Goal: Task Accomplishment & Management: Complete application form

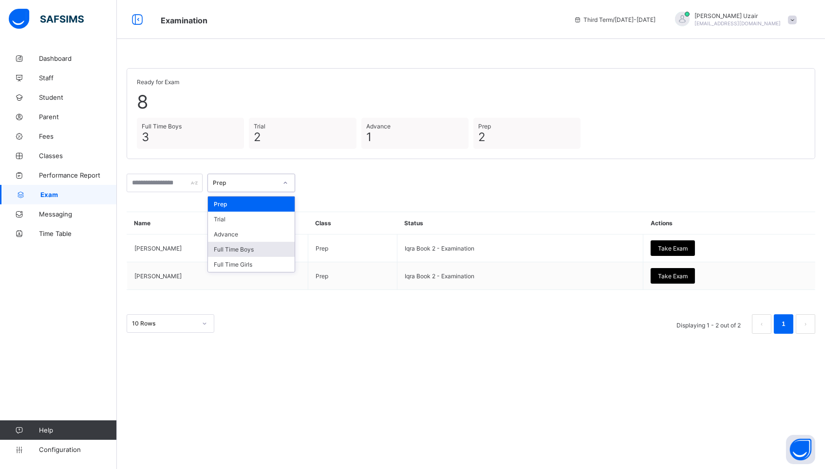
click at [259, 251] on div "Full Time Boys" at bounding box center [251, 249] width 87 height 15
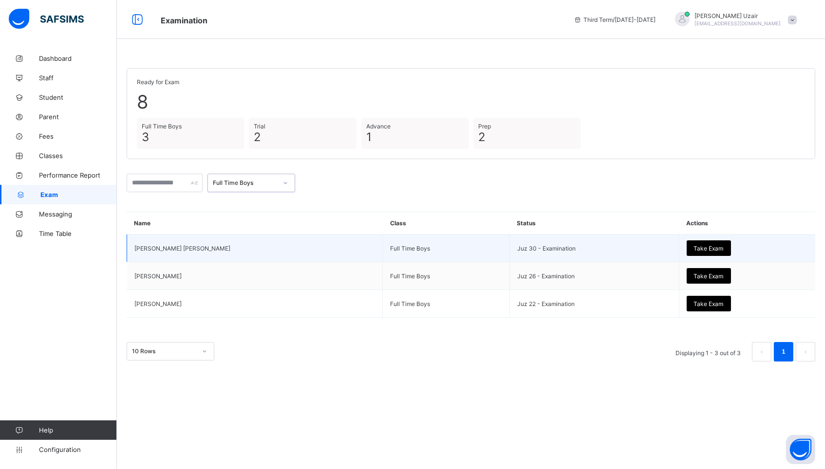
click at [694, 245] on span "Take Exam" at bounding box center [709, 248] width 30 height 7
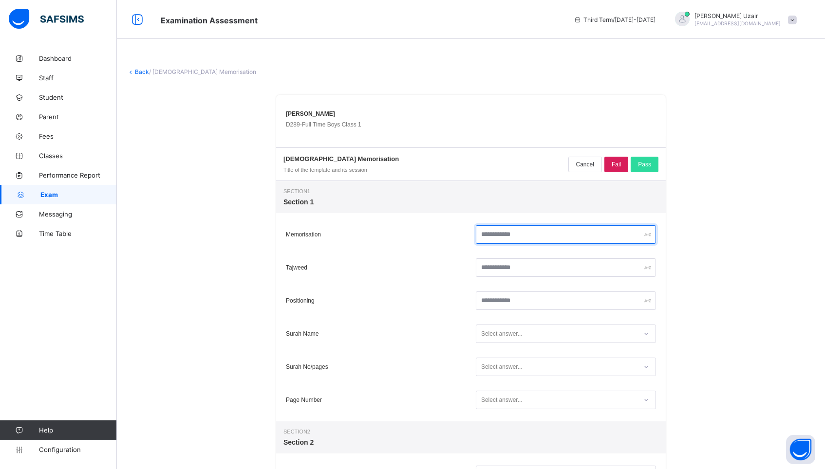
click at [531, 233] on input "text" at bounding box center [566, 234] width 180 height 19
type input "**"
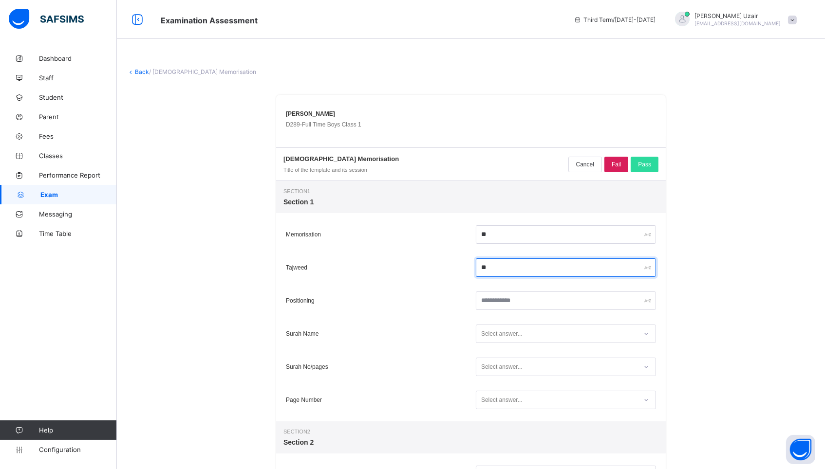
type input "**"
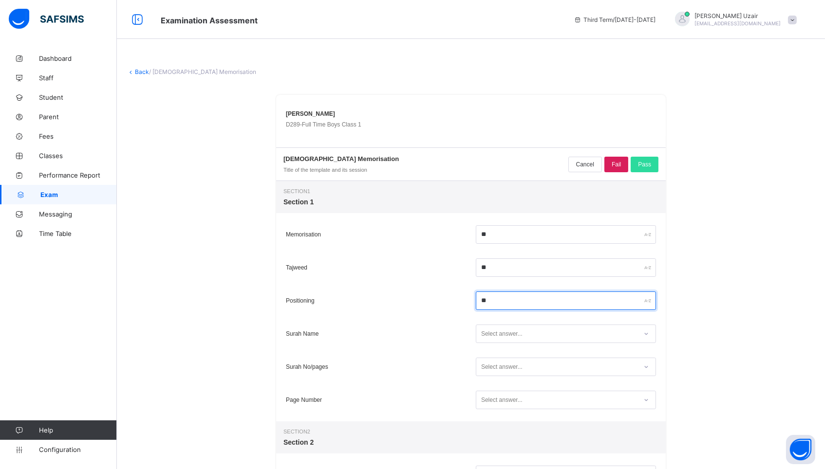
type input "**"
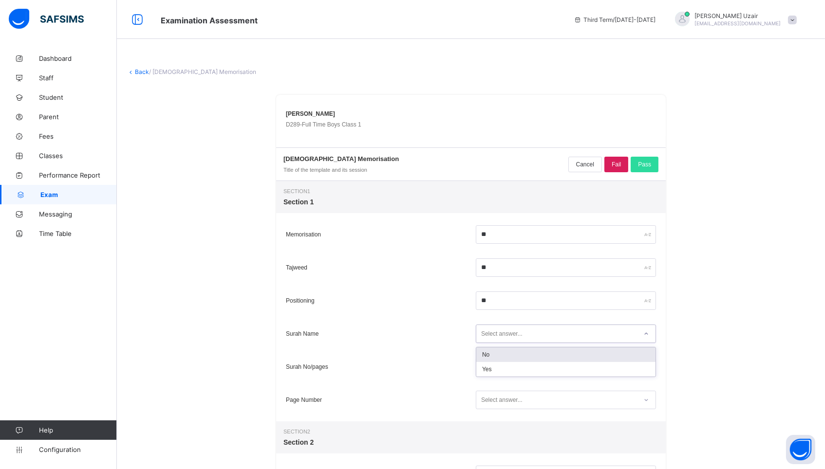
click at [542, 338] on div "Select answer..." at bounding box center [556, 334] width 161 height 13
click at [535, 371] on div "Yes" at bounding box center [565, 369] width 179 height 15
click at [535, 371] on div "Select answer..." at bounding box center [556, 367] width 161 height 13
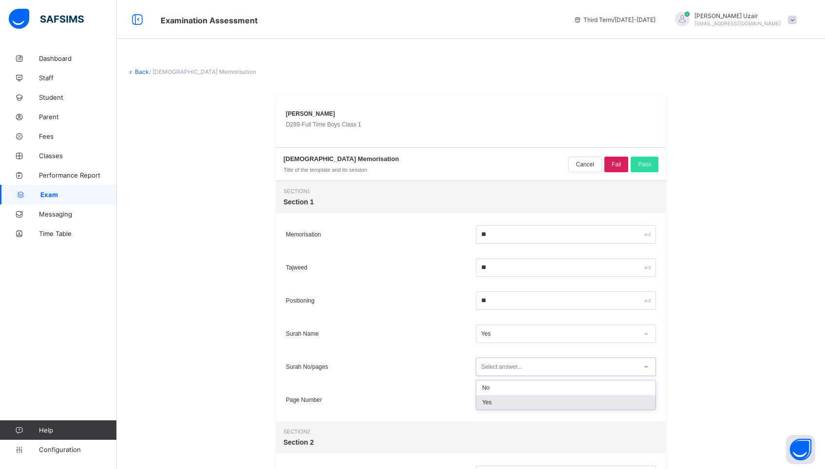
click at [530, 403] on div "Yes" at bounding box center [565, 402] width 179 height 15
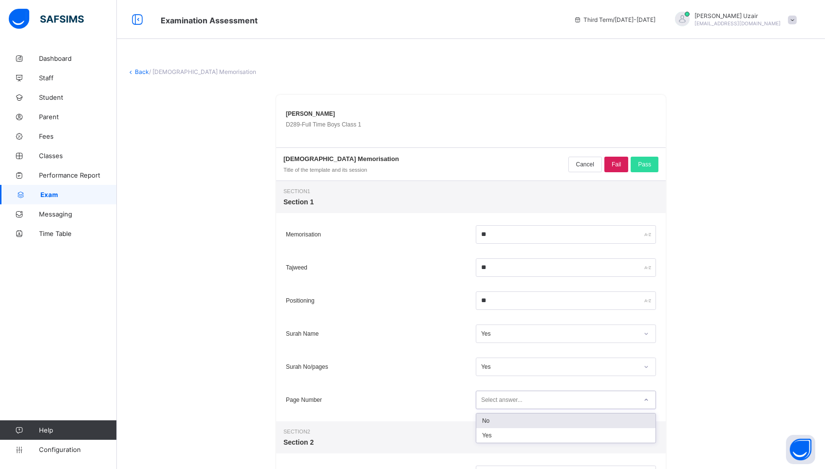
click at [530, 403] on div "Select answer..." at bounding box center [556, 400] width 161 height 13
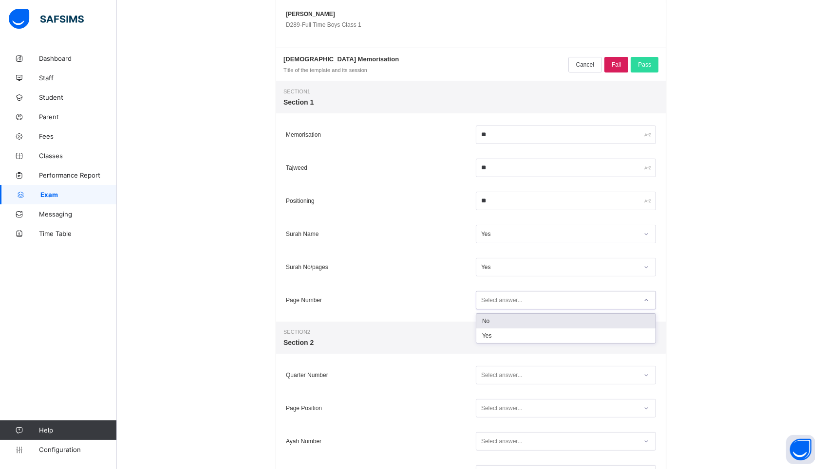
scroll to position [148, 0]
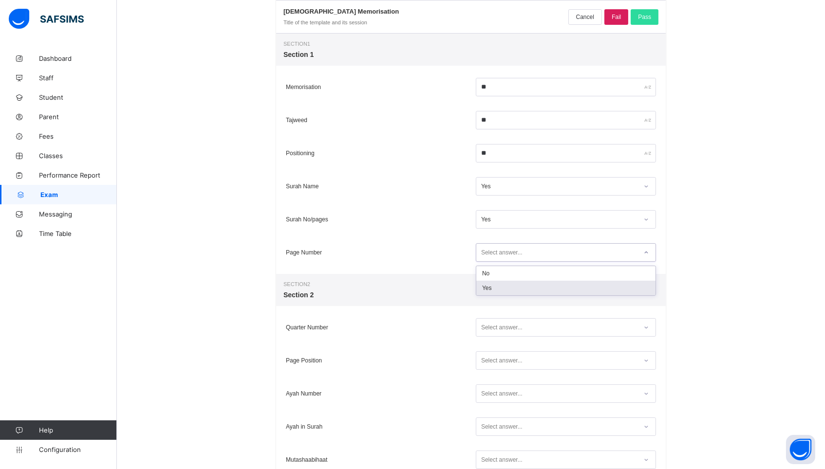
click at [504, 287] on div "Yes" at bounding box center [565, 288] width 179 height 15
click at [511, 331] on div "Select answer..." at bounding box center [501, 327] width 41 height 19
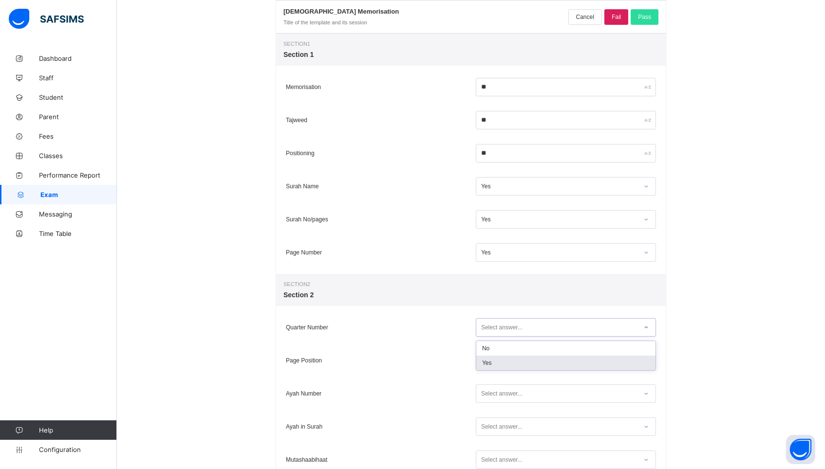
click at [507, 364] on div "Yes" at bounding box center [565, 363] width 179 height 15
click at [507, 364] on div "Select answer..." at bounding box center [501, 361] width 41 height 19
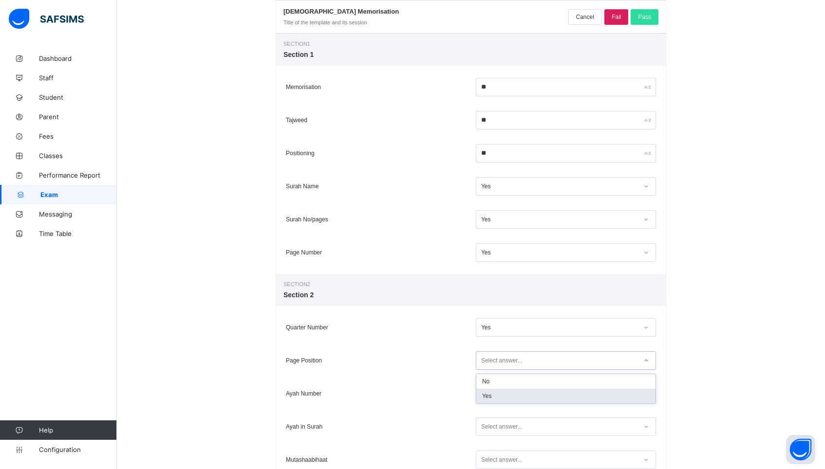
click at [505, 393] on div "Yes" at bounding box center [565, 396] width 179 height 15
click at [505, 393] on div "Select answer..." at bounding box center [501, 394] width 41 height 19
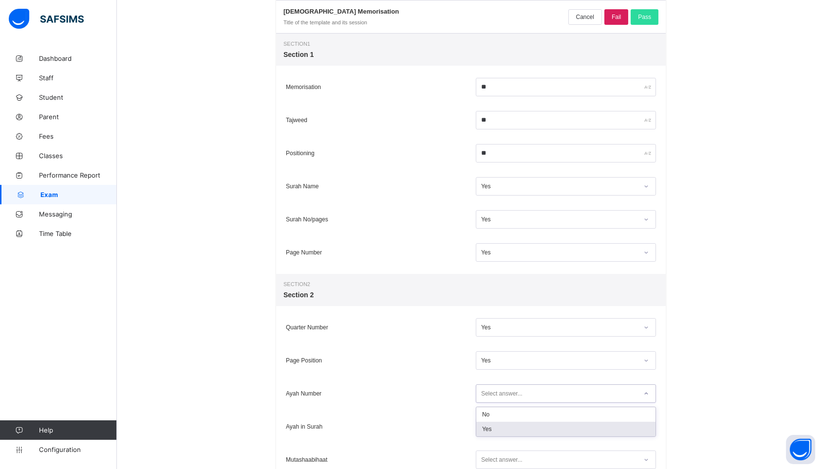
click at [504, 431] on div "Yes" at bounding box center [565, 429] width 179 height 15
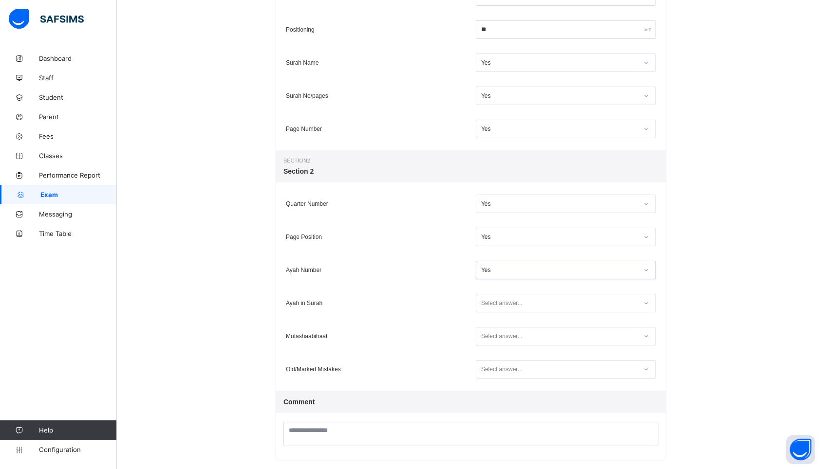
scroll to position [272, 0]
click at [484, 303] on div "Select answer..." at bounding box center [501, 303] width 41 height 19
click at [489, 339] on div "Yes" at bounding box center [565, 338] width 179 height 15
click at [489, 335] on div "Select answer..." at bounding box center [501, 336] width 41 height 19
click at [489, 373] on div "Yes" at bounding box center [565, 371] width 179 height 15
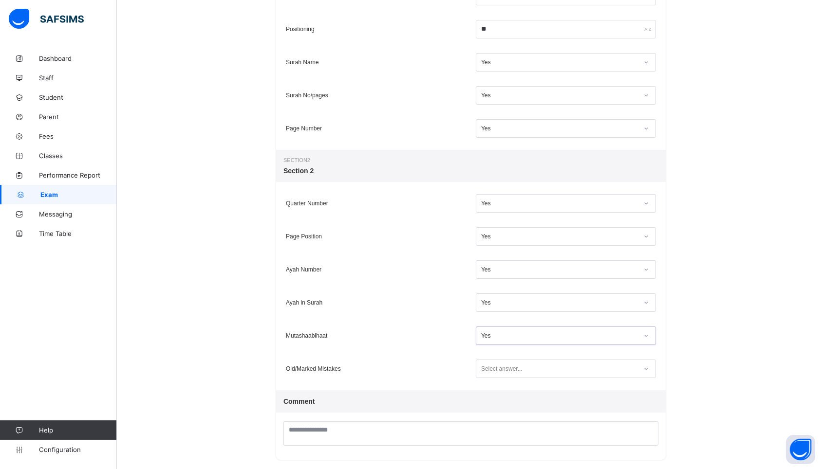
click at [489, 375] on div "Select answer..." at bounding box center [501, 369] width 41 height 19
click at [491, 401] on div "Yes" at bounding box center [565, 404] width 179 height 15
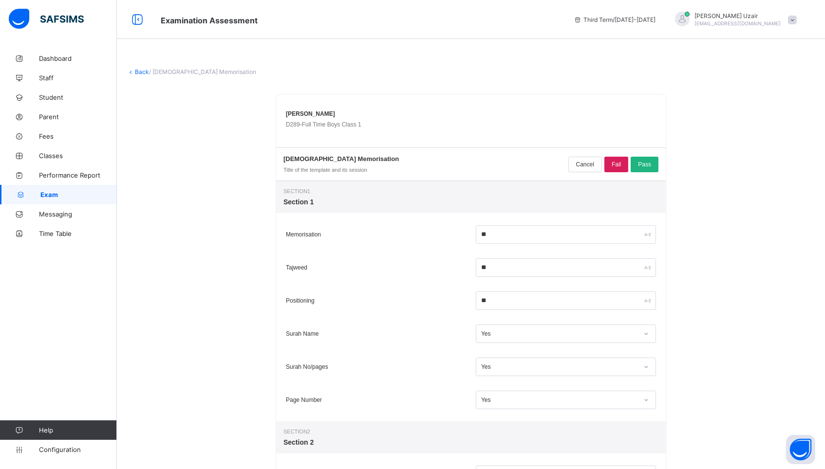
scroll to position [0, 0]
click at [647, 166] on span "Pass" at bounding box center [644, 164] width 13 height 7
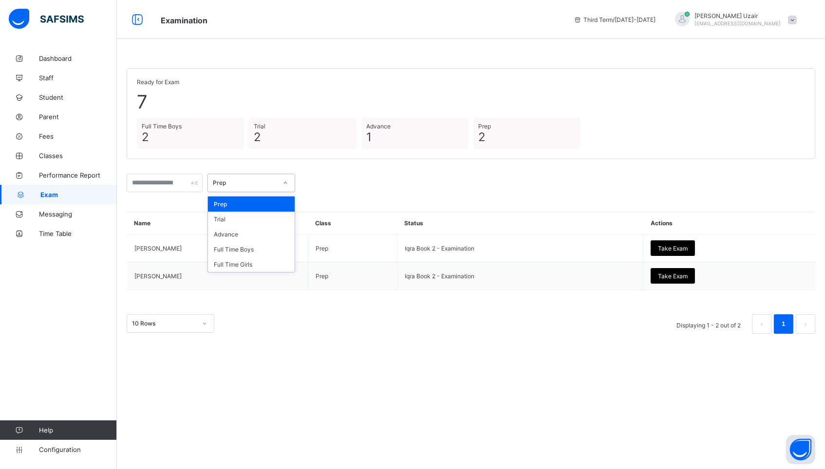
click at [264, 183] on div "Prep" at bounding box center [245, 183] width 64 height 7
click at [255, 251] on div "Full Time Boys" at bounding box center [251, 249] width 87 height 15
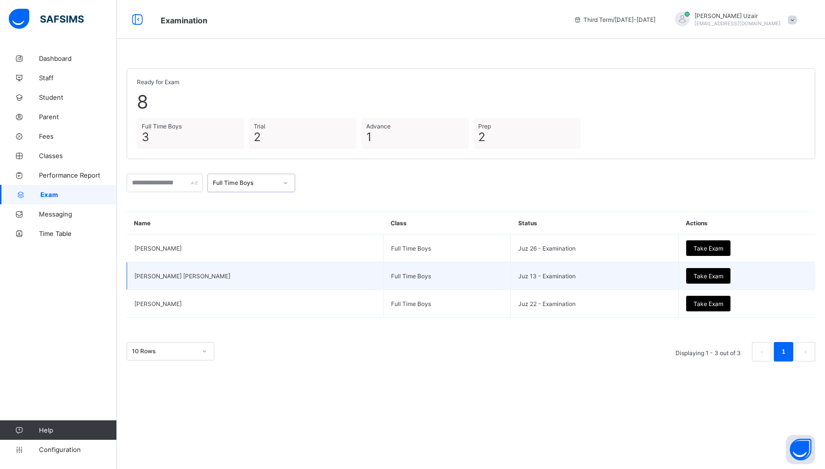
click at [211, 271] on td "[PERSON_NAME] [PERSON_NAME]" at bounding box center [255, 276] width 257 height 28
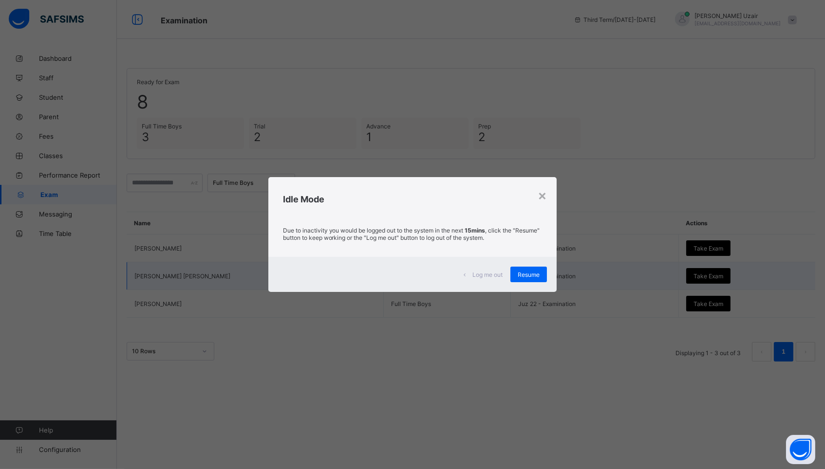
drag, startPoint x: 540, startPoint y: 276, endPoint x: 550, endPoint y: 272, distance: 10.5
click at [543, 274] on div "Resume" at bounding box center [528, 275] width 37 height 16
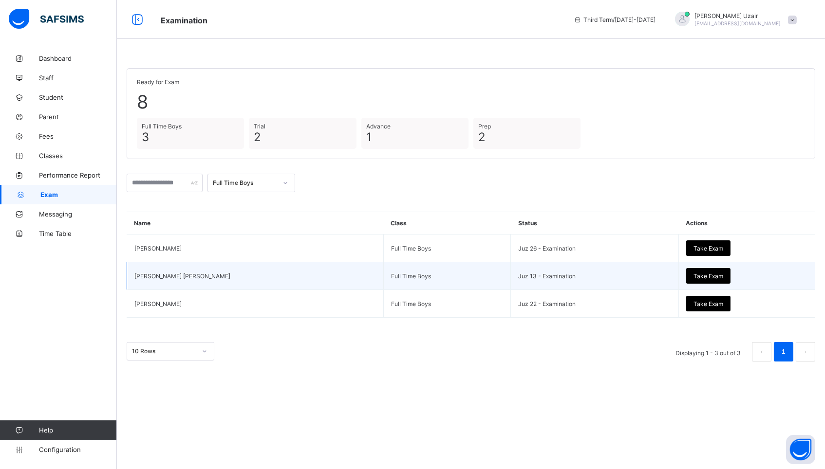
click at [697, 270] on div "Take Exam" at bounding box center [708, 276] width 44 height 16
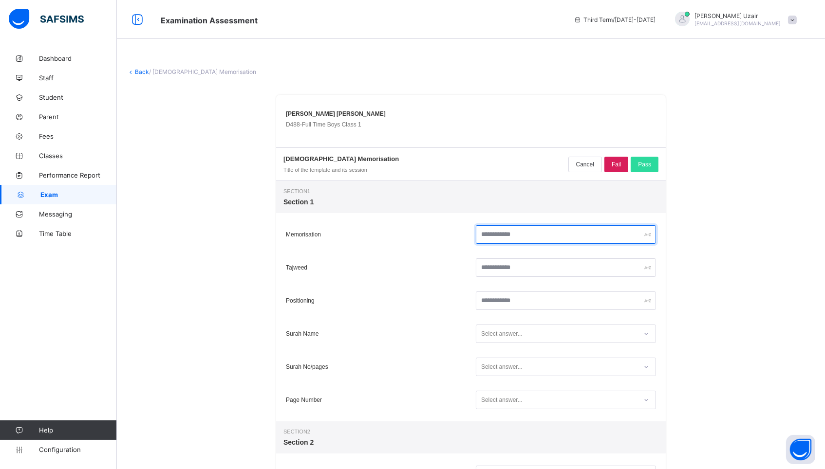
click at [519, 231] on input "text" at bounding box center [566, 234] width 180 height 19
type input "**"
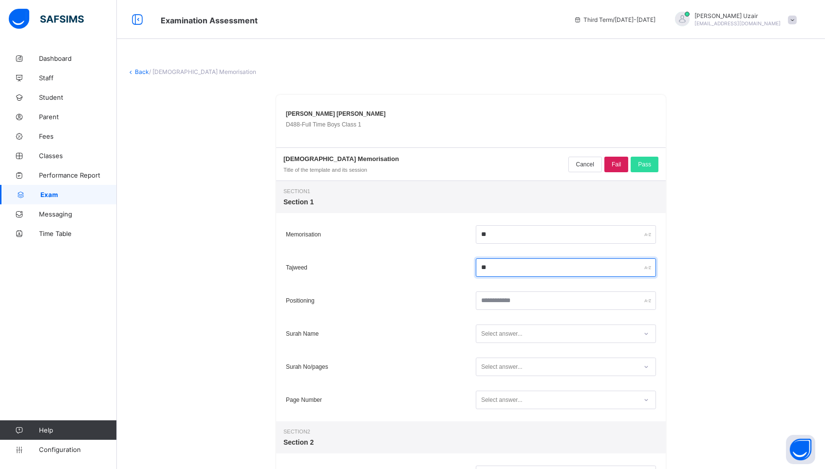
type input "**"
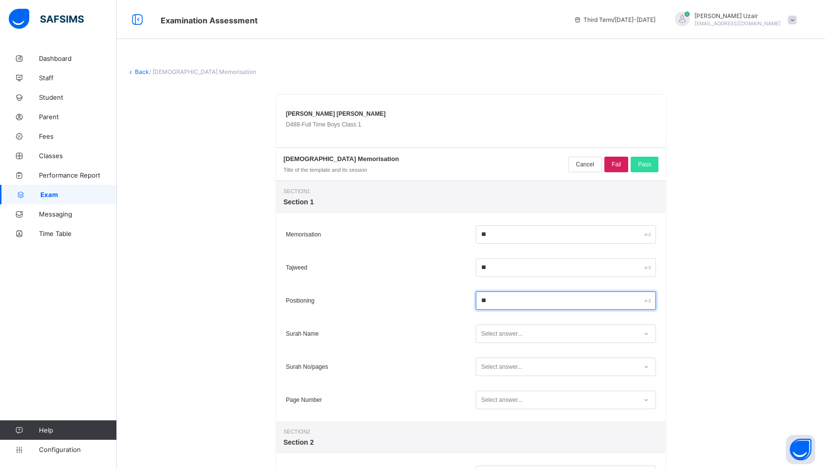
type input "**"
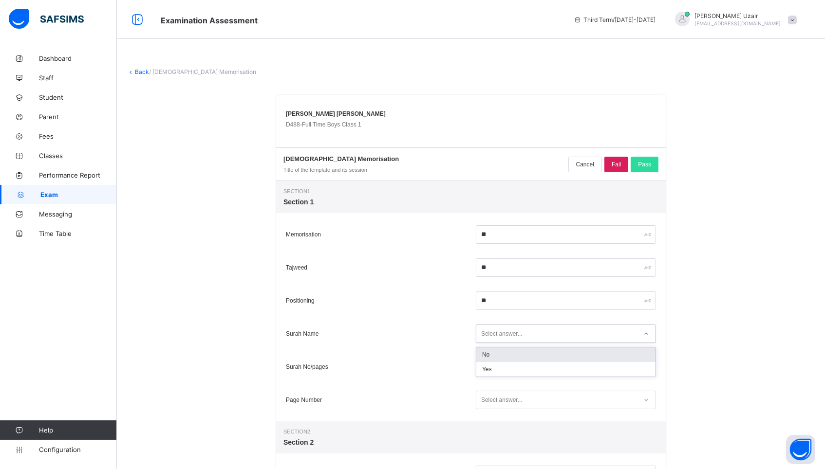
click at [524, 334] on div "Select answer..." at bounding box center [556, 334] width 161 height 13
click at [509, 371] on div "Yes" at bounding box center [565, 369] width 179 height 15
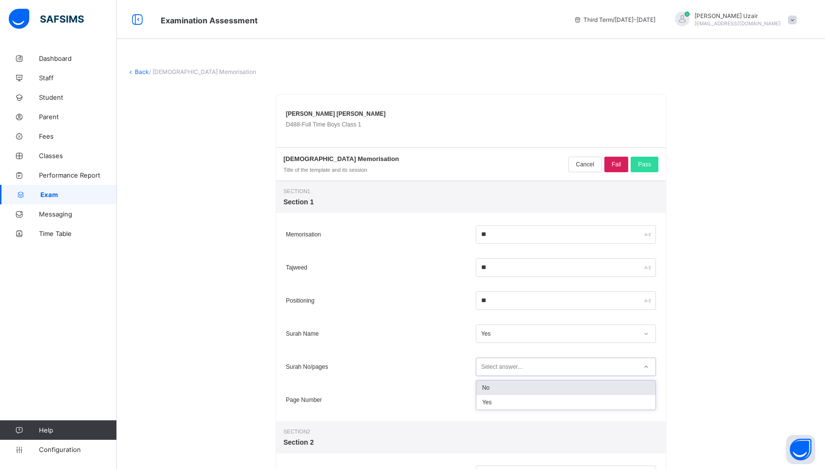
click at [508, 368] on div "Select answer..." at bounding box center [501, 367] width 41 height 19
click at [504, 397] on div "Yes" at bounding box center [565, 402] width 179 height 15
click at [504, 397] on div "Select answer..." at bounding box center [501, 400] width 41 height 19
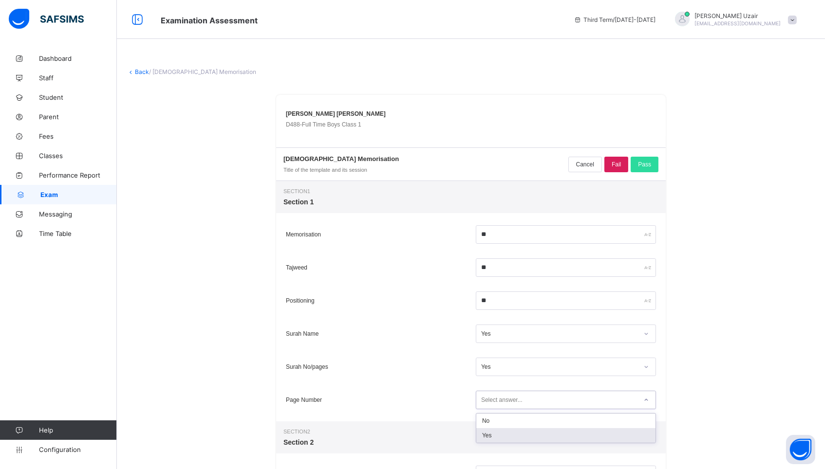
click at [501, 436] on div "Yes" at bounding box center [565, 435] width 179 height 15
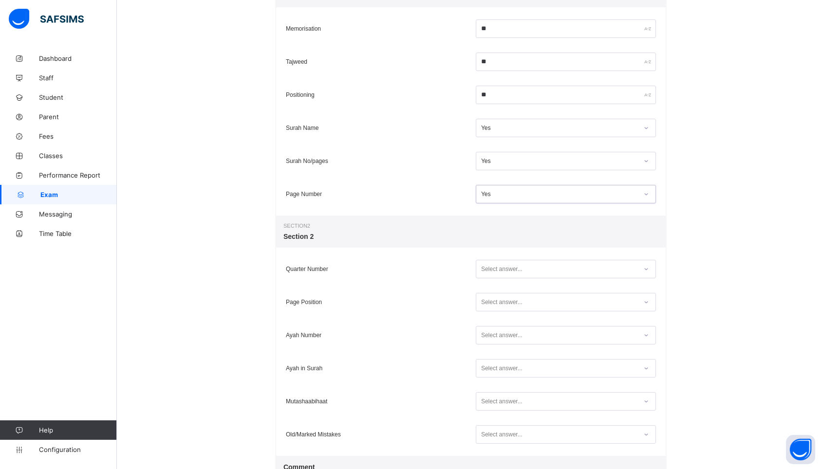
scroll to position [209, 0]
click at [507, 264] on div "Select answer..." at bounding box center [501, 266] width 41 height 19
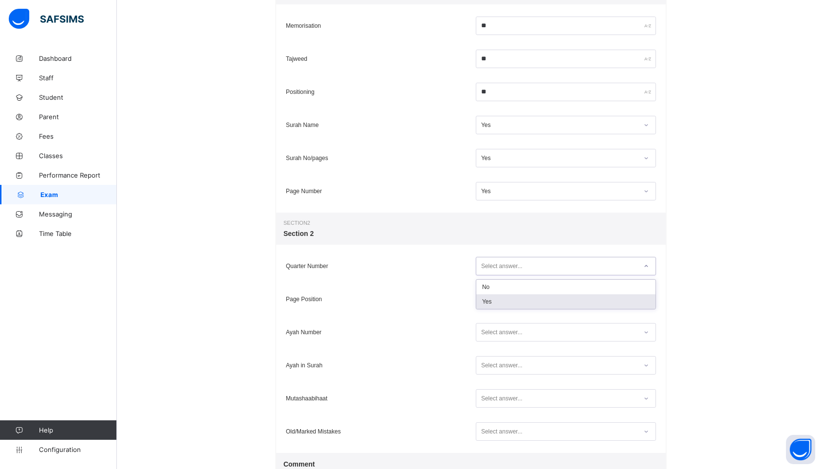
click at [504, 301] on div "Yes" at bounding box center [565, 302] width 179 height 15
click at [505, 297] on div "Select answer..." at bounding box center [501, 299] width 41 height 19
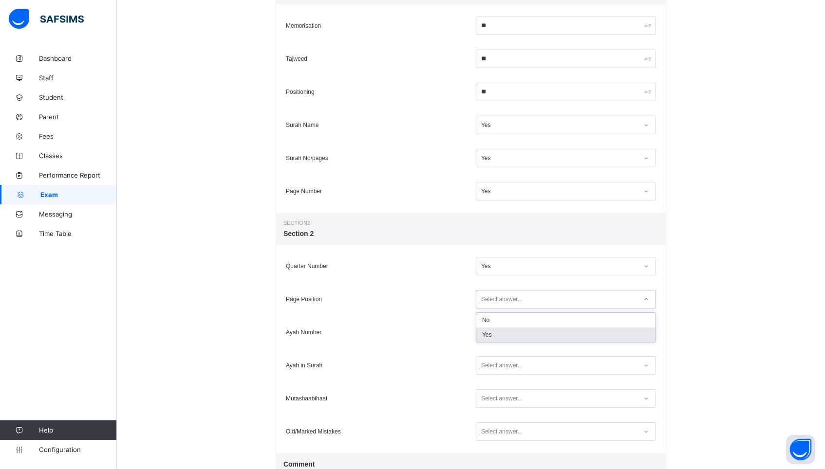
click at [504, 331] on div "Yes" at bounding box center [565, 335] width 179 height 15
click at [503, 335] on div "Select answer..." at bounding box center [501, 332] width 41 height 19
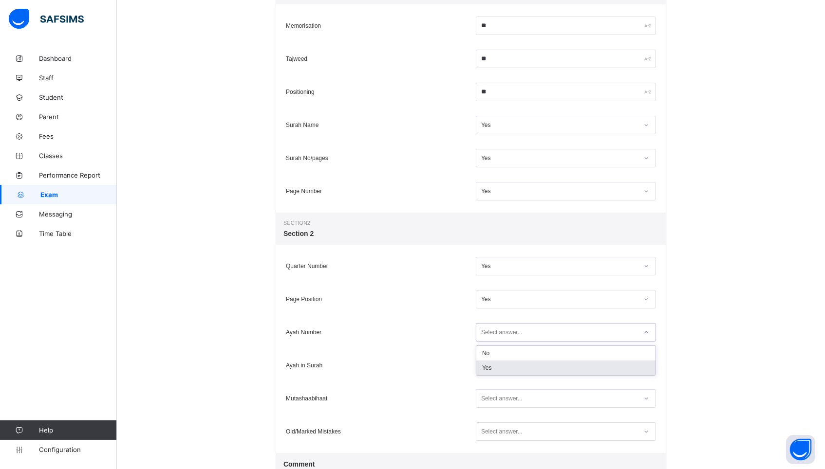
click at [503, 365] on div "Yes" at bounding box center [565, 368] width 179 height 15
click at [503, 365] on div "Select answer..." at bounding box center [501, 365] width 41 height 19
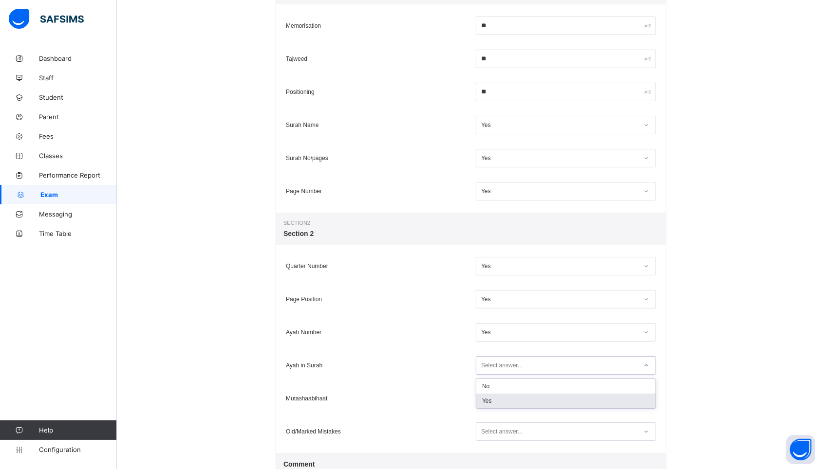
click at [503, 394] on div "Yes" at bounding box center [565, 401] width 179 height 15
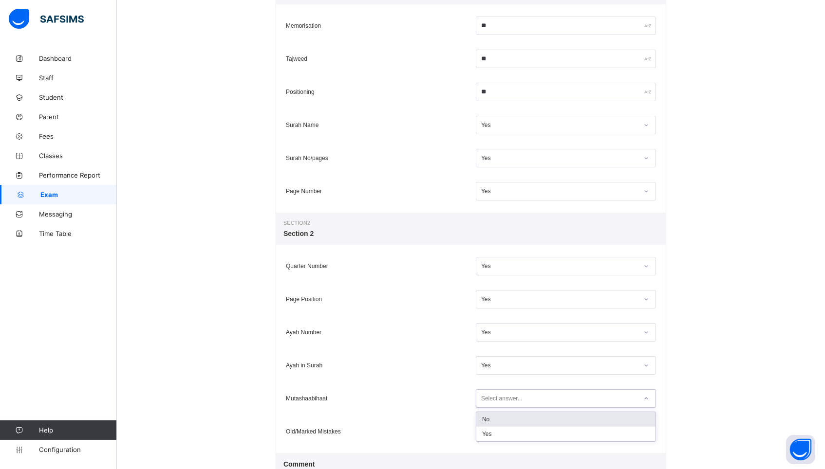
click at [503, 394] on div "Select answer..." at bounding box center [501, 399] width 41 height 19
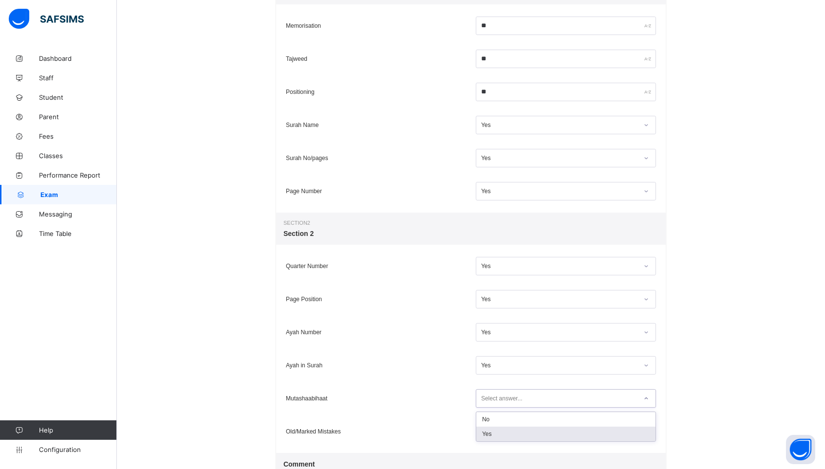
click at [504, 430] on div "Yes" at bounding box center [565, 434] width 179 height 15
click at [504, 430] on div "Select answer..." at bounding box center [501, 432] width 41 height 19
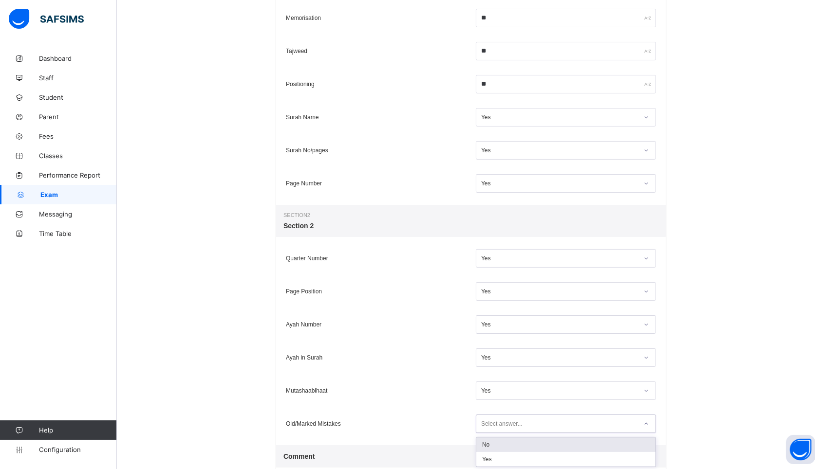
scroll to position [218, 0]
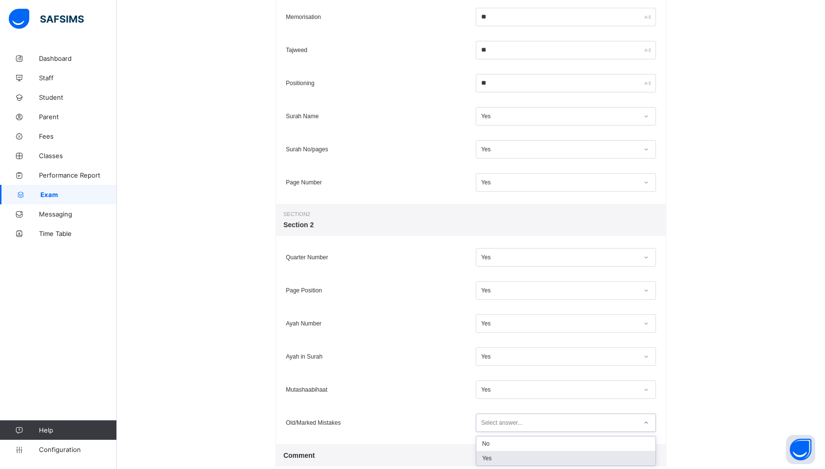
click at [502, 455] on div "Yes" at bounding box center [565, 458] width 179 height 15
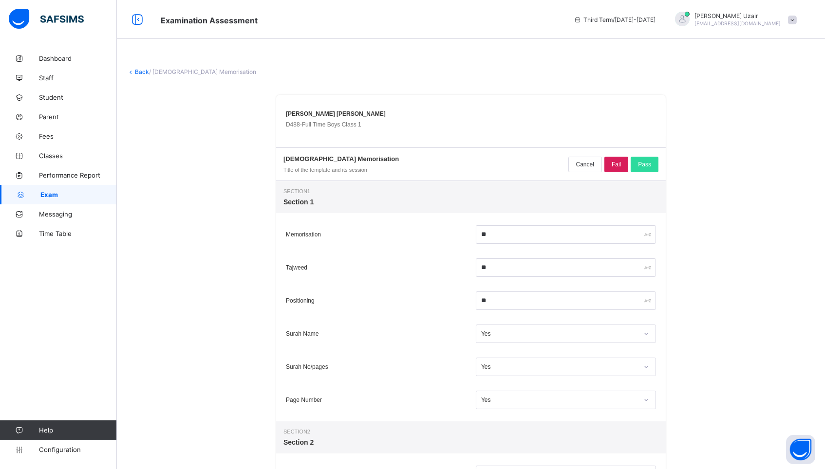
scroll to position [0, 0]
click at [651, 172] on div "Cancel Fail Pass" at bounding box center [613, 164] width 90 height 18
click at [648, 167] on span "Pass" at bounding box center [644, 164] width 13 height 7
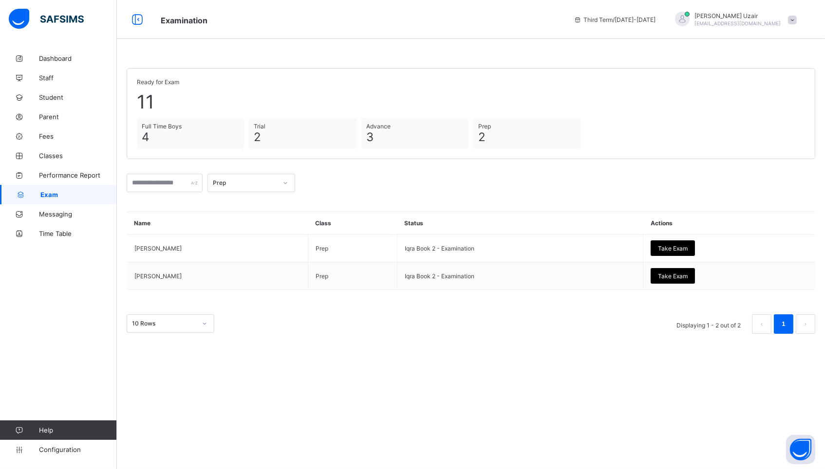
click at [284, 181] on div at bounding box center [285, 183] width 17 height 16
click at [248, 246] on div "Full Time Boys" at bounding box center [251, 249] width 87 height 15
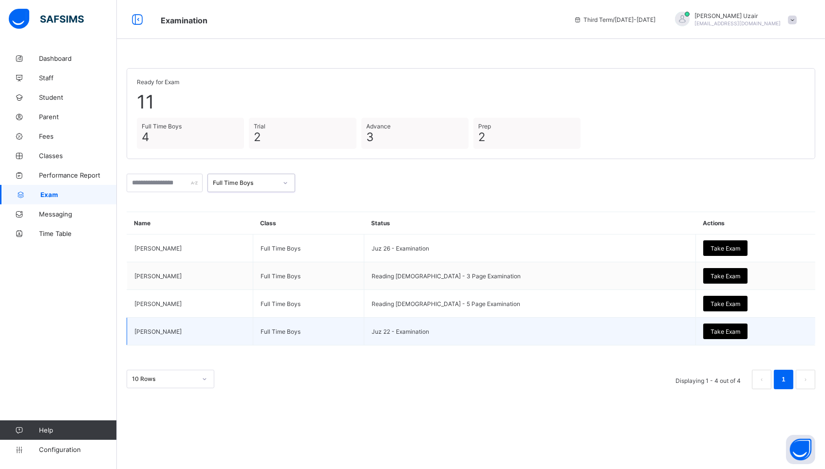
click at [713, 328] on span "Take Exam" at bounding box center [725, 331] width 30 height 7
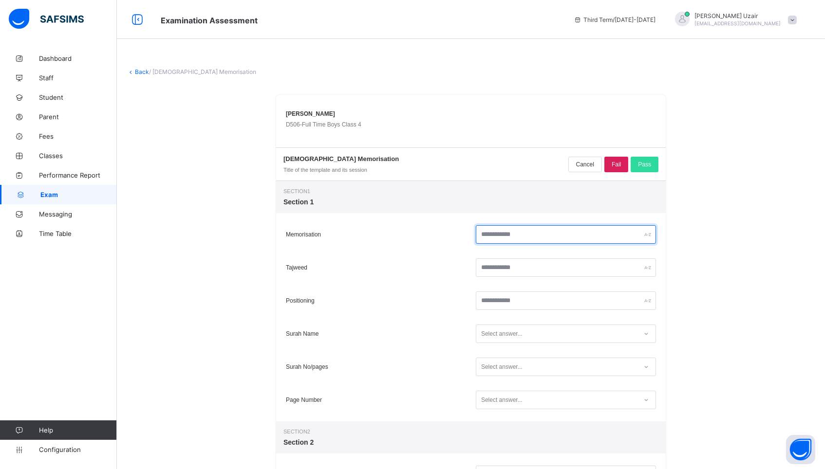
click at [543, 239] on input "text" at bounding box center [566, 234] width 180 height 19
type input "**"
click at [531, 235] on input "**" at bounding box center [566, 234] width 180 height 19
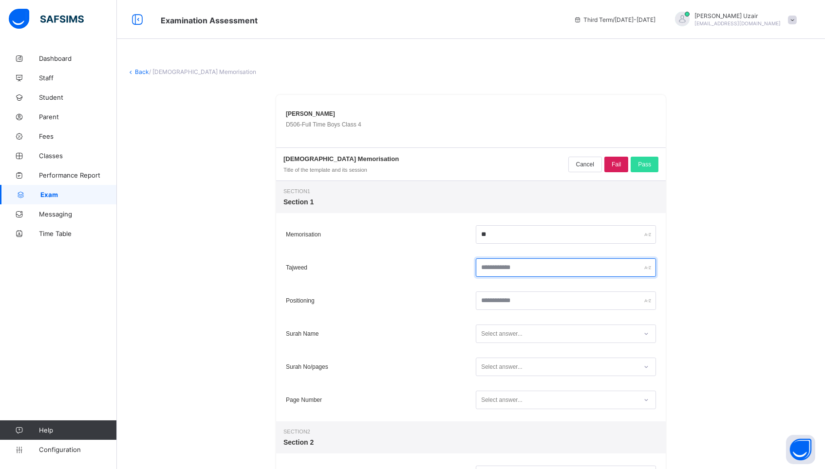
click at [508, 270] on input "text" at bounding box center [566, 268] width 180 height 19
type input "*"
type input "**"
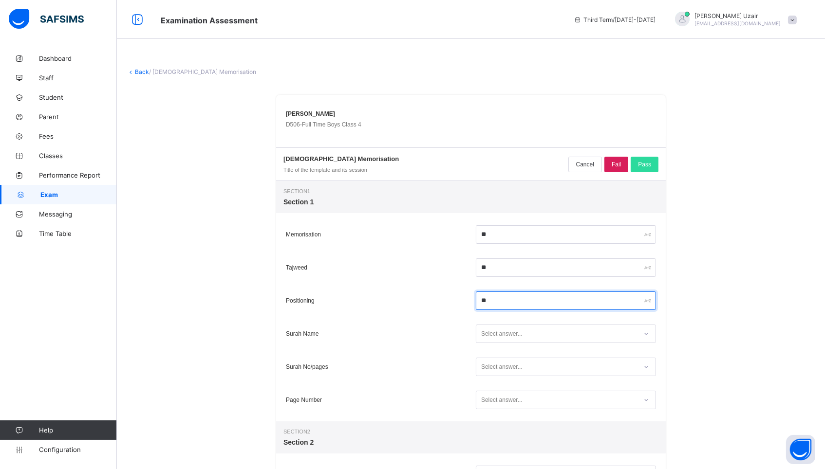
type input "**"
click at [523, 332] on div "Select answer..." at bounding box center [556, 334] width 161 height 13
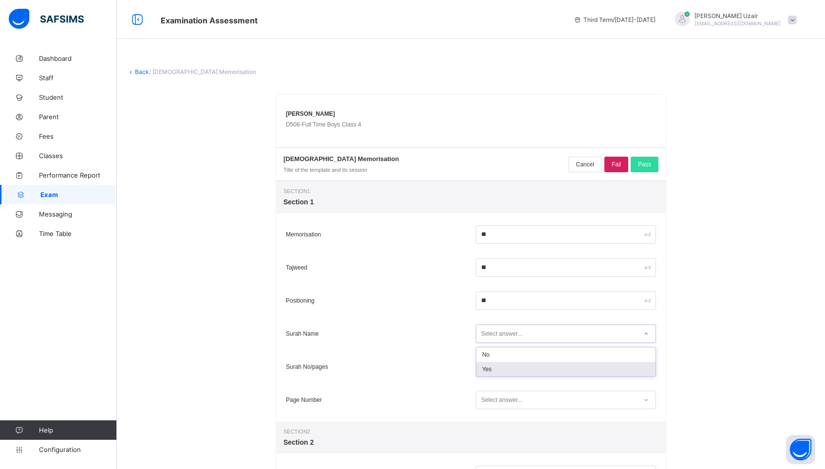
click at [507, 364] on div "Yes" at bounding box center [565, 369] width 179 height 15
click at [507, 364] on div "Select answer..." at bounding box center [501, 367] width 41 height 19
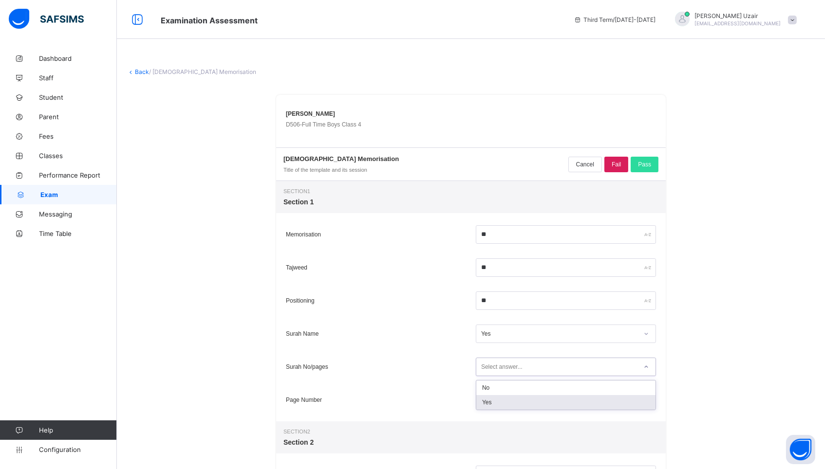
click at [494, 404] on div "Yes" at bounding box center [565, 402] width 179 height 15
click at [494, 404] on div "Select answer..." at bounding box center [501, 400] width 41 height 19
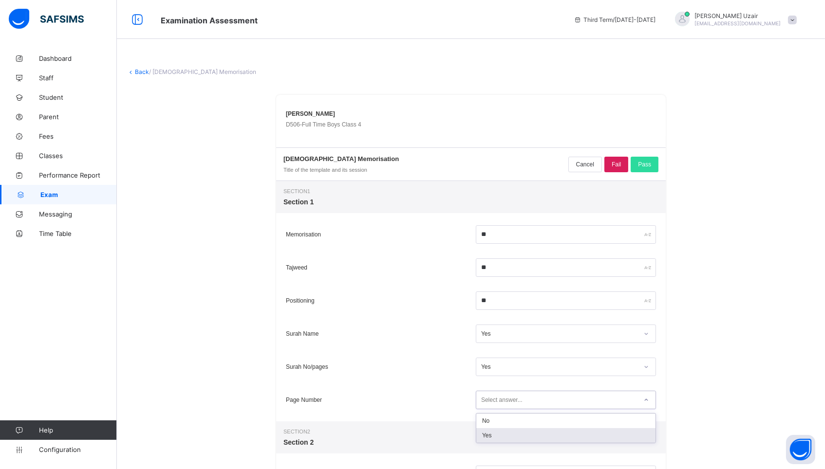
click at [486, 435] on div "Yes" at bounding box center [565, 435] width 179 height 15
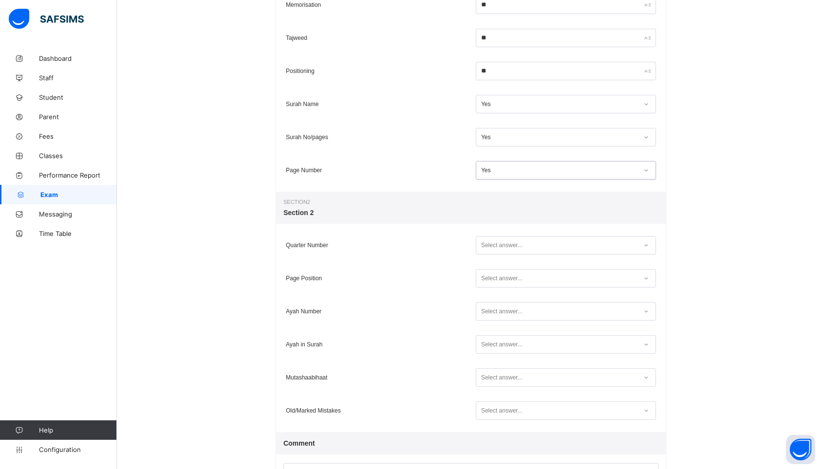
scroll to position [235, 0]
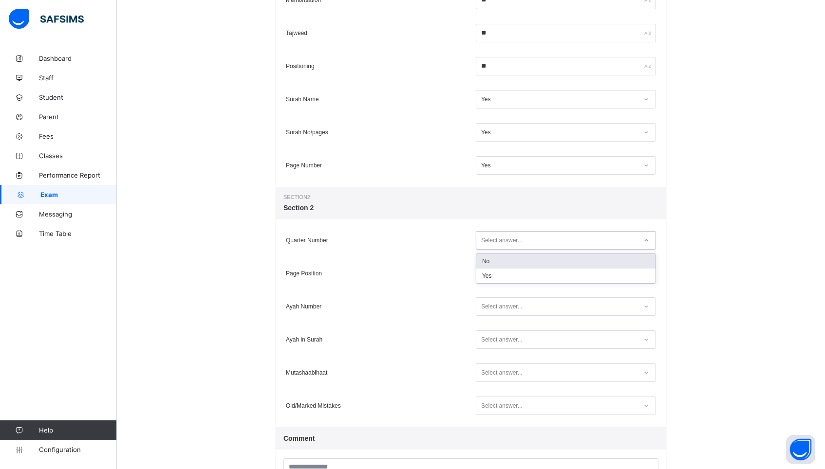
click at [503, 235] on div "Select answer..." at bounding box center [501, 240] width 41 height 19
click at [494, 275] on div "Yes" at bounding box center [565, 276] width 179 height 15
click at [494, 275] on div "Select answer..." at bounding box center [501, 273] width 41 height 19
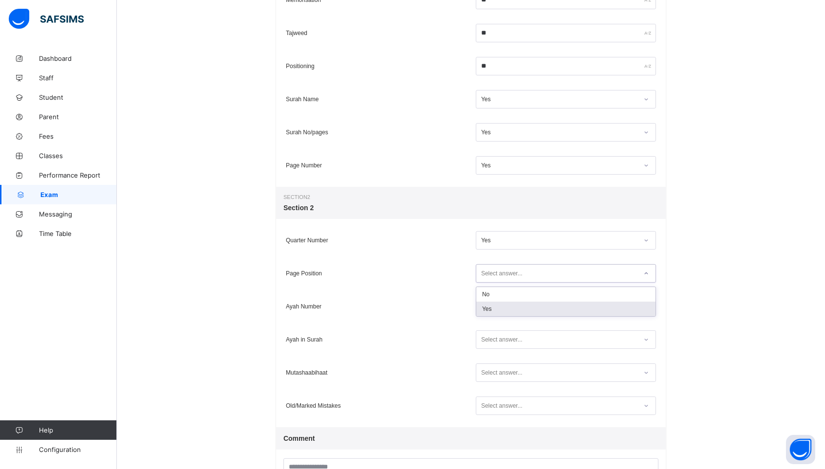
click at [488, 314] on div "Yes" at bounding box center [565, 309] width 179 height 15
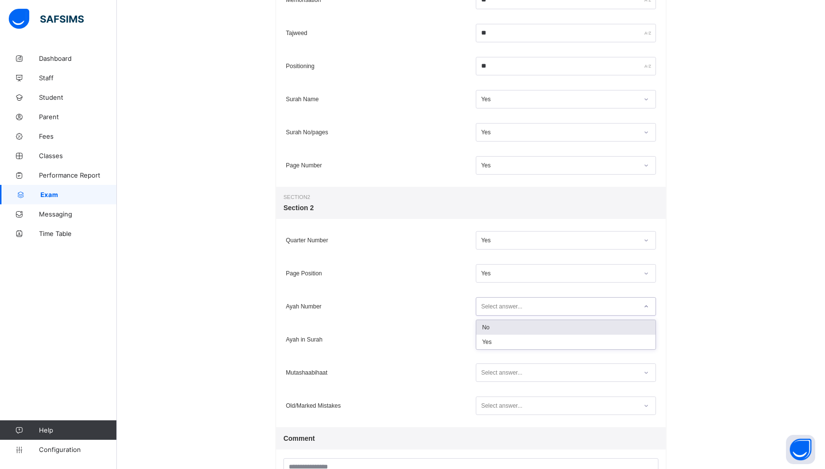
click at [488, 311] on div "Select answer..." at bounding box center [501, 306] width 41 height 19
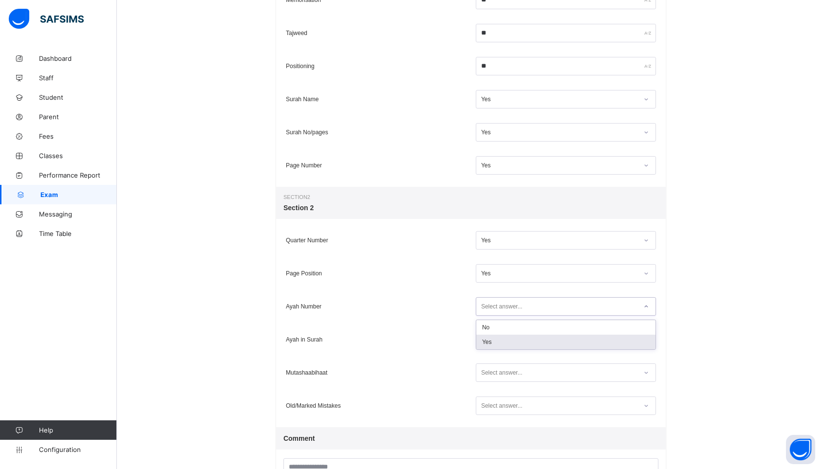
click at [488, 340] on div "Yes" at bounding box center [565, 342] width 179 height 15
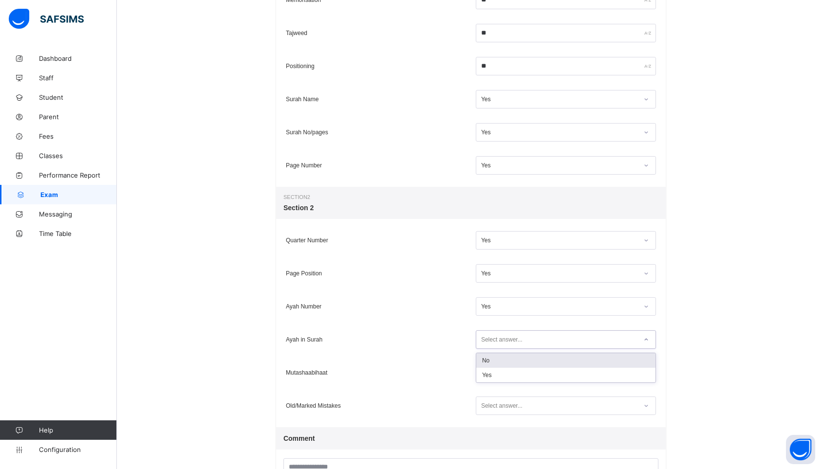
click at [488, 340] on div "Select answer..." at bounding box center [501, 340] width 41 height 19
click at [487, 366] on div "No" at bounding box center [565, 360] width 179 height 15
click at [486, 342] on div "No" at bounding box center [559, 339] width 157 height 7
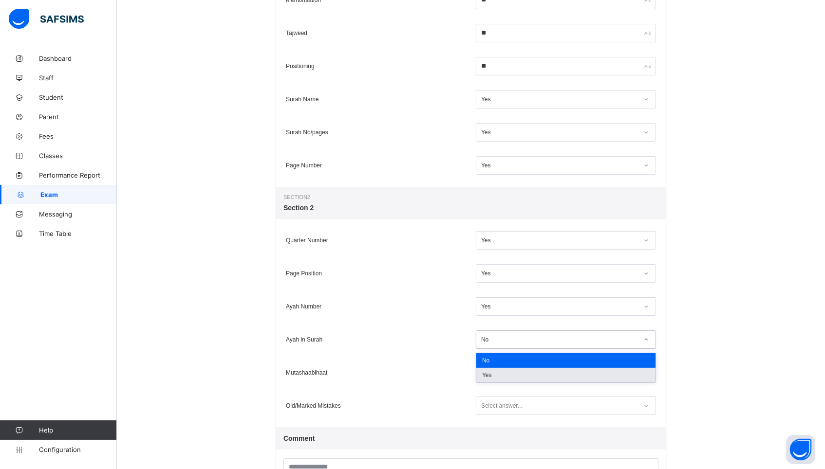
click at [483, 380] on div "Yes" at bounding box center [565, 375] width 179 height 15
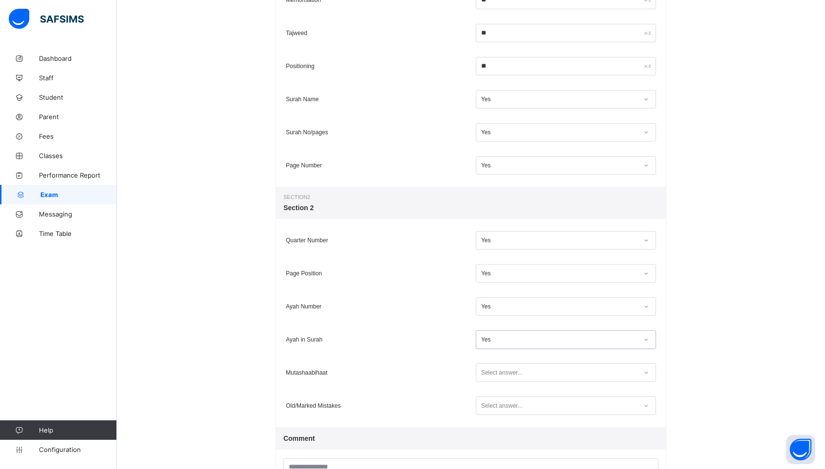
click at [490, 377] on div "Select answer..." at bounding box center [501, 373] width 41 height 19
click at [488, 407] on div "Yes" at bounding box center [565, 408] width 179 height 15
click at [488, 407] on div "Select answer..." at bounding box center [501, 406] width 41 height 19
click at [485, 443] on div "Yes" at bounding box center [565, 441] width 179 height 15
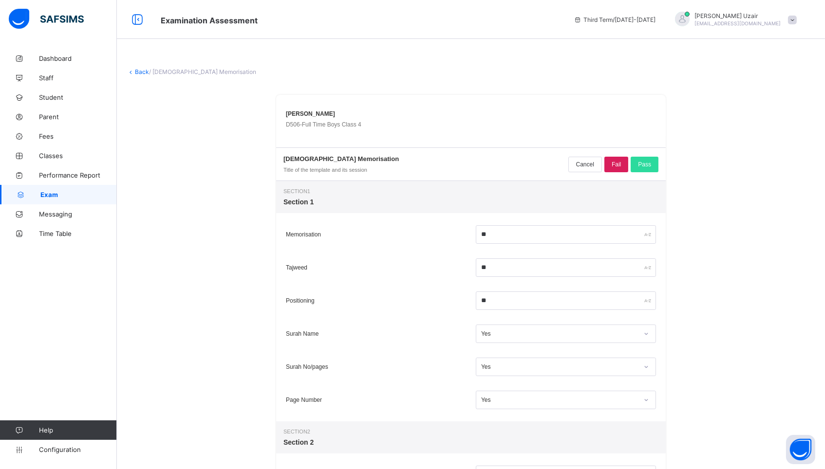
scroll to position [0, 0]
click at [642, 167] on div "Pass" at bounding box center [645, 165] width 28 height 16
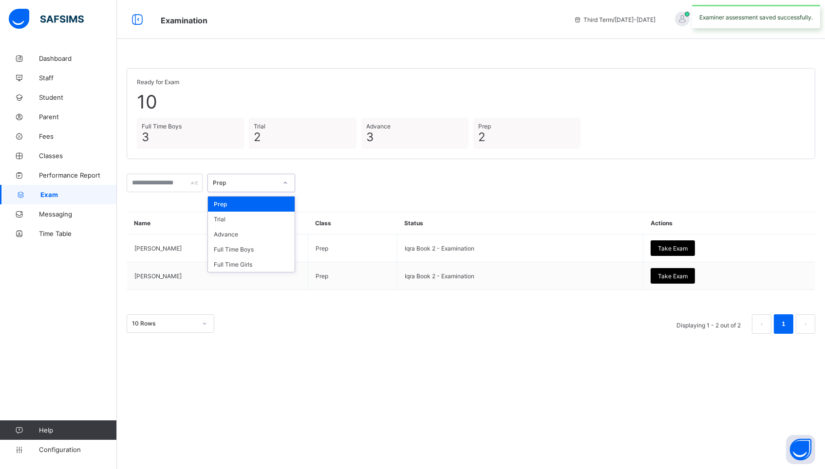
click at [288, 180] on icon at bounding box center [285, 183] width 6 height 10
click at [256, 249] on div "Full Time Boys" at bounding box center [251, 249] width 87 height 15
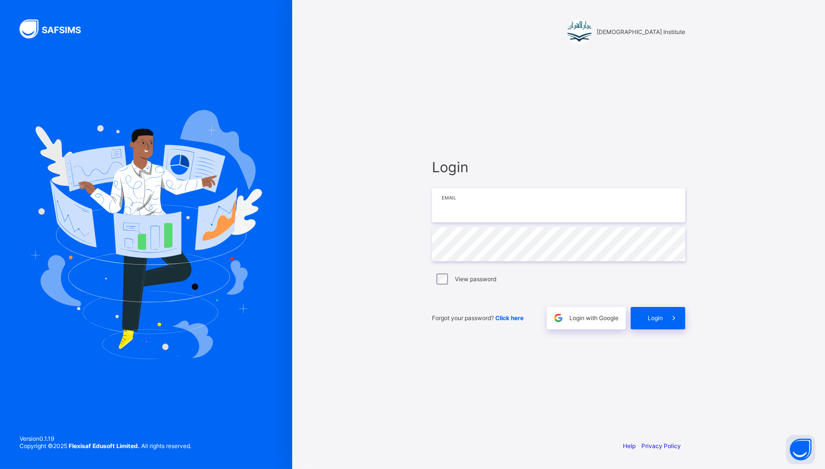
type input "**********"
click at [665, 317] on span at bounding box center [674, 318] width 22 height 22
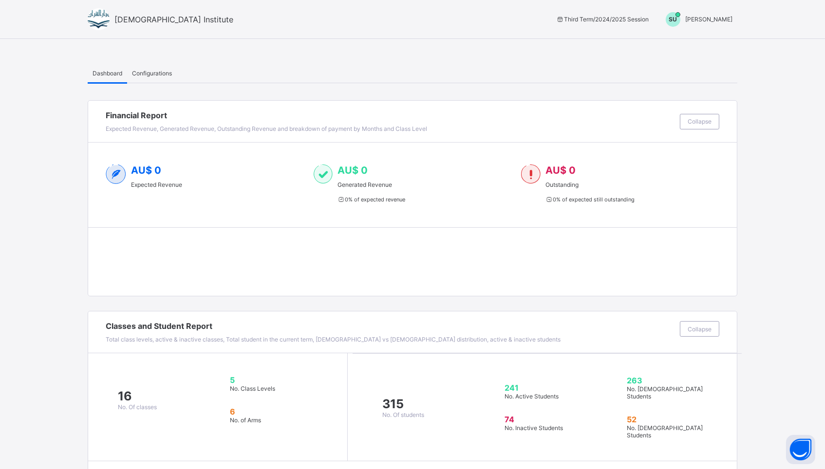
click at [699, 17] on span "[PERSON_NAME]" at bounding box center [708, 19] width 47 height 7
click at [676, 41] on span "Switch to Admin View" at bounding box center [696, 41] width 74 height 11
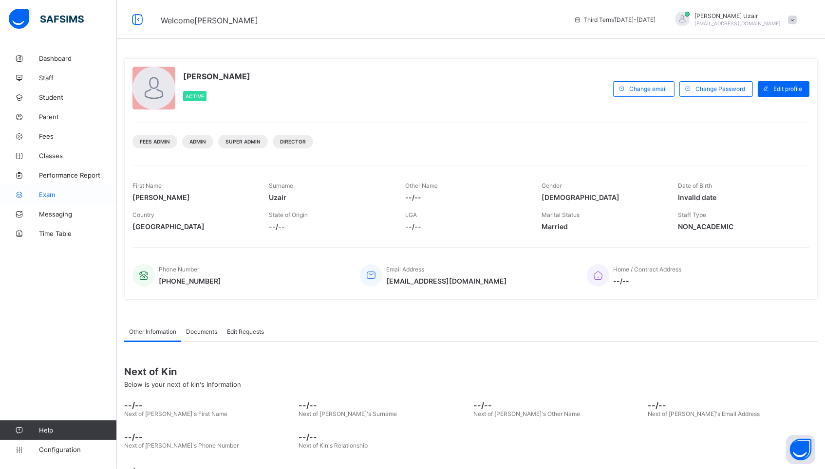
click at [50, 194] on span "Exam" at bounding box center [78, 195] width 78 height 8
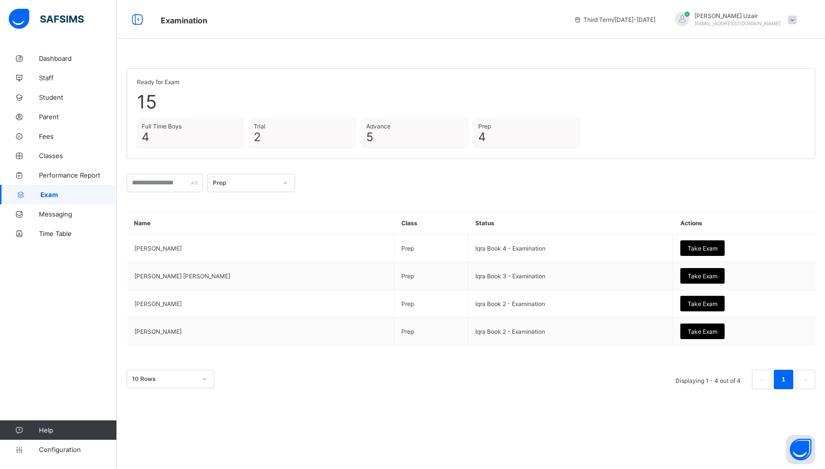
click at [301, 181] on div "Prep" at bounding box center [471, 183] width 688 height 28
click at [286, 181] on div at bounding box center [285, 183] width 17 height 16
click at [271, 248] on div "Full Time Boys" at bounding box center [251, 249] width 87 height 15
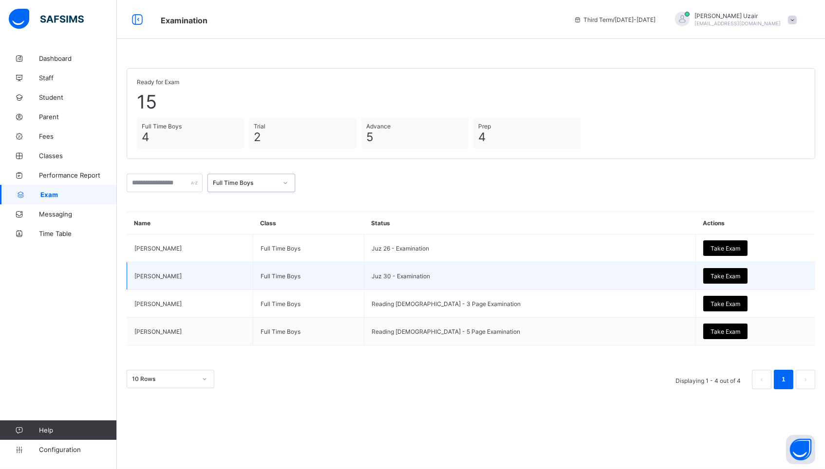
click at [710, 273] on span "Take Exam" at bounding box center [725, 276] width 30 height 7
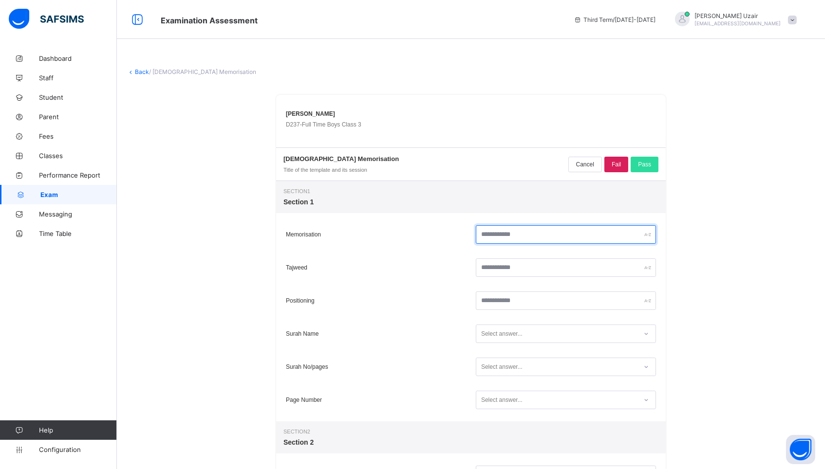
click at [619, 236] on input "text" at bounding box center [566, 234] width 180 height 19
click at [562, 236] on input "**" at bounding box center [566, 234] width 180 height 19
type input "**"
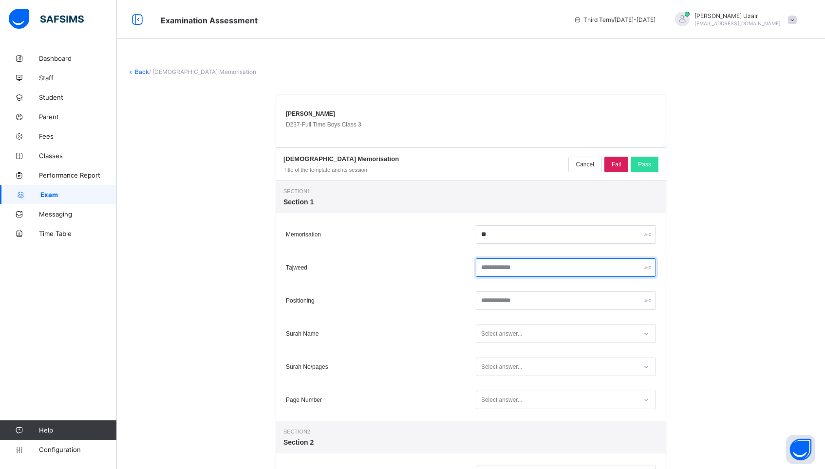
click at [554, 273] on input "text" at bounding box center [566, 268] width 180 height 19
type input "**"
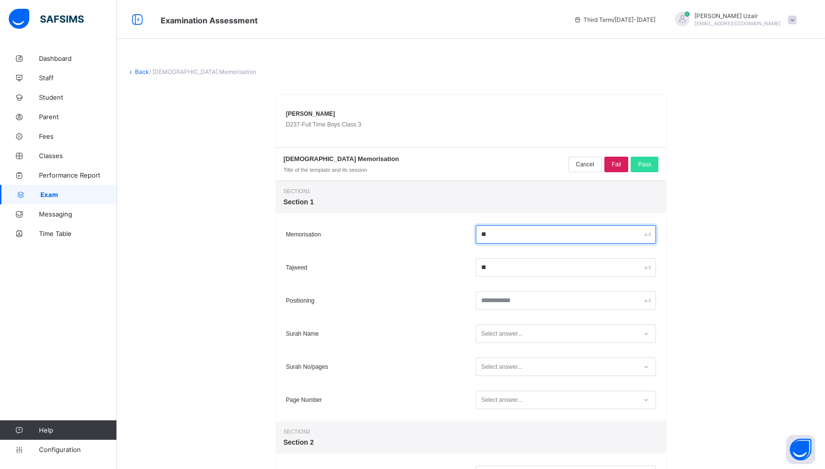
click at [528, 233] on input "**" at bounding box center [566, 234] width 180 height 19
type input "**"
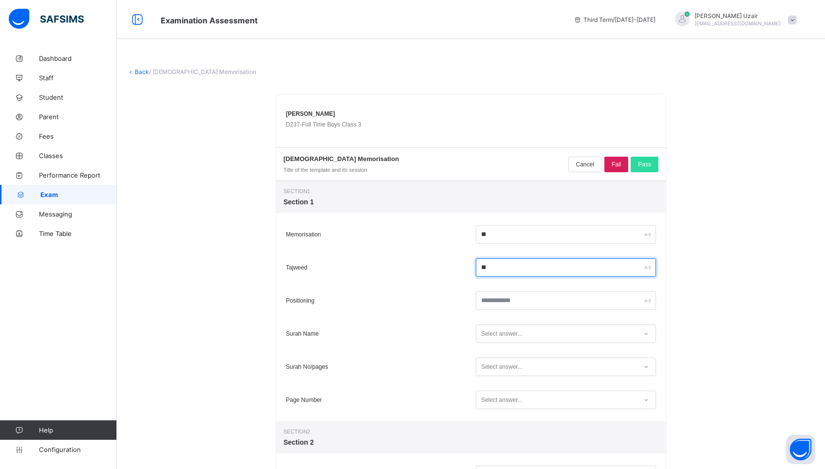
click at [511, 265] on input "**" at bounding box center [566, 268] width 180 height 19
type input "*"
type input "**"
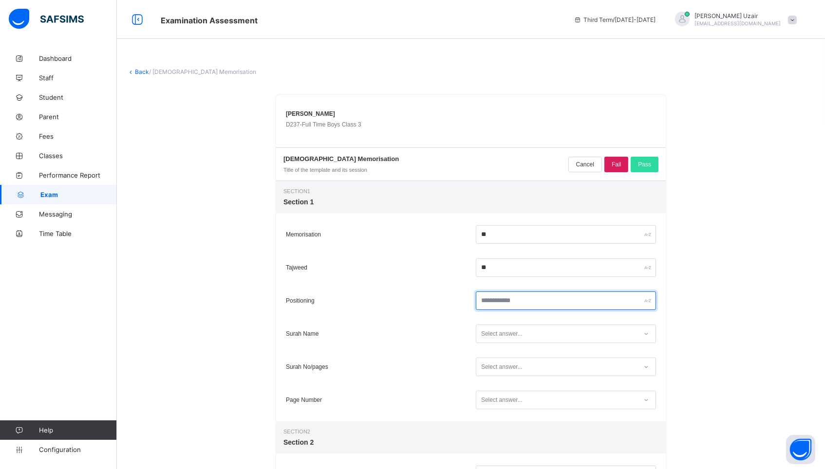
click at [494, 302] on input "text" at bounding box center [566, 301] width 180 height 19
type input "**"
click at [510, 344] on div "Select answer..." at bounding box center [565, 333] width 185 height 23
click at [506, 335] on div "Select answer..." at bounding box center [501, 334] width 41 height 19
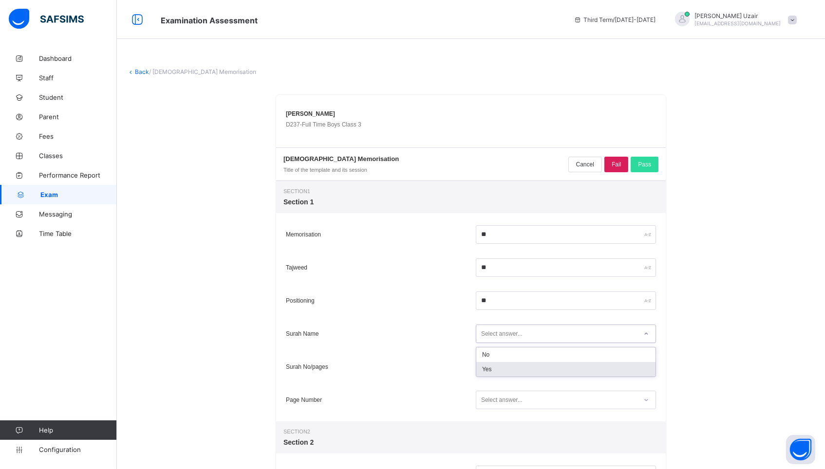
click at [496, 366] on div "Yes" at bounding box center [565, 369] width 179 height 15
click at [496, 366] on div "Select answer..." at bounding box center [501, 367] width 41 height 19
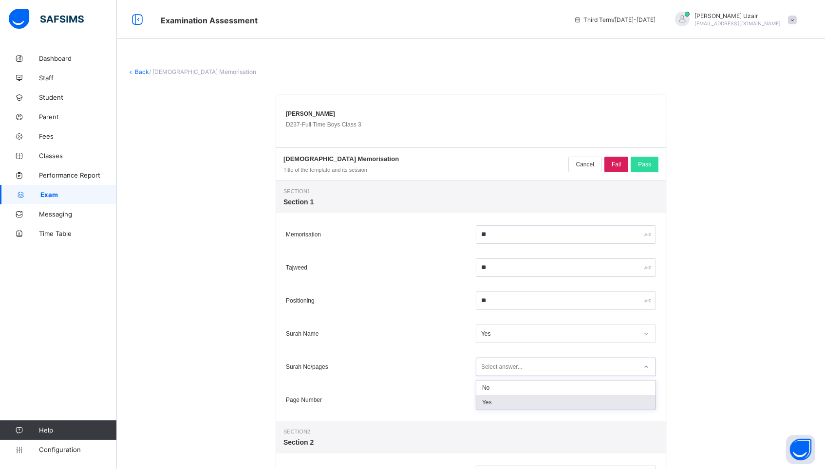
click at [496, 397] on div "Yes" at bounding box center [565, 402] width 179 height 15
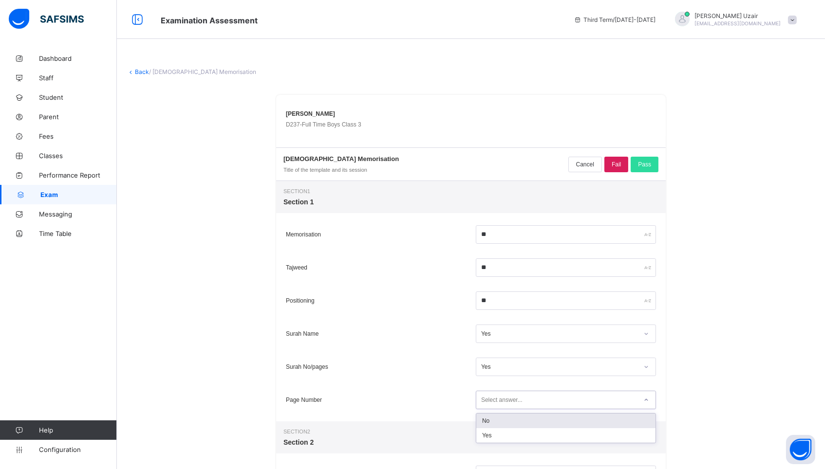
click at [496, 397] on div "Select answer..." at bounding box center [501, 400] width 41 height 19
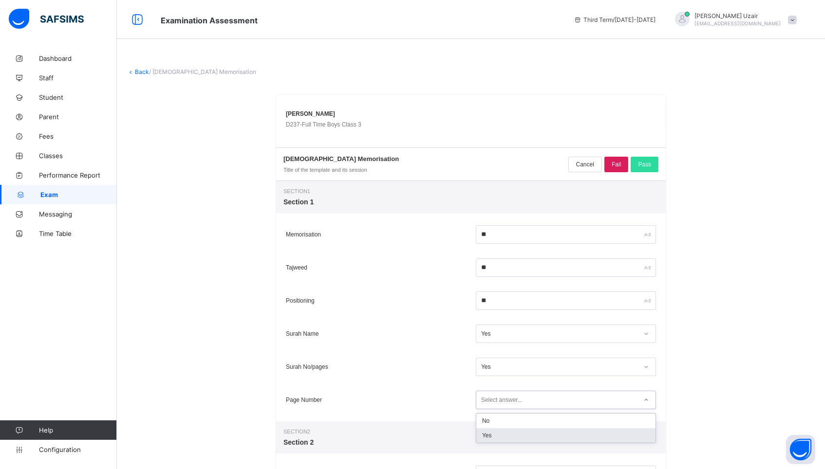
click at [496, 436] on div "Yes" at bounding box center [565, 435] width 179 height 15
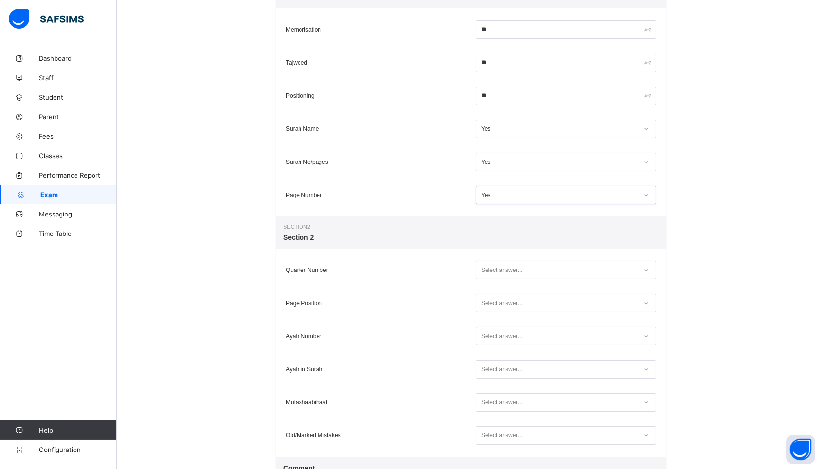
scroll to position [209, 0]
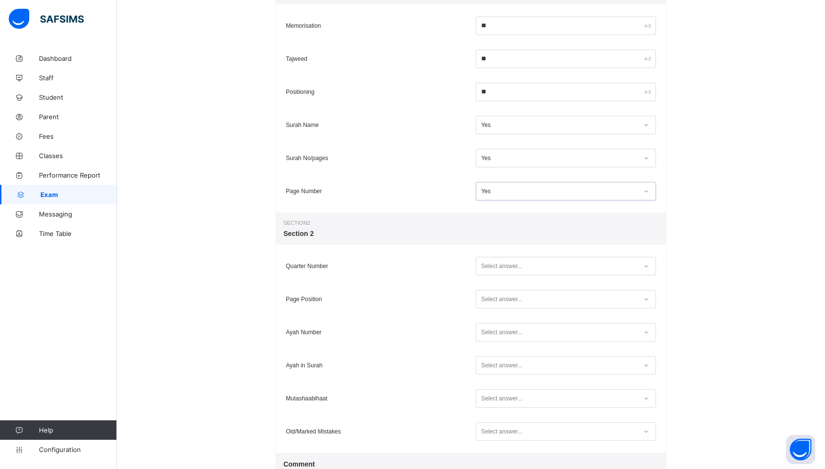
click at [501, 265] on div "Select answer..." at bounding box center [501, 266] width 41 height 19
click at [495, 300] on div "Yes" at bounding box center [565, 302] width 179 height 15
click at [492, 295] on div "Select answer..." at bounding box center [501, 299] width 41 height 19
click at [492, 329] on div "Yes" at bounding box center [565, 335] width 179 height 15
click at [492, 329] on div "Select answer..." at bounding box center [501, 332] width 41 height 19
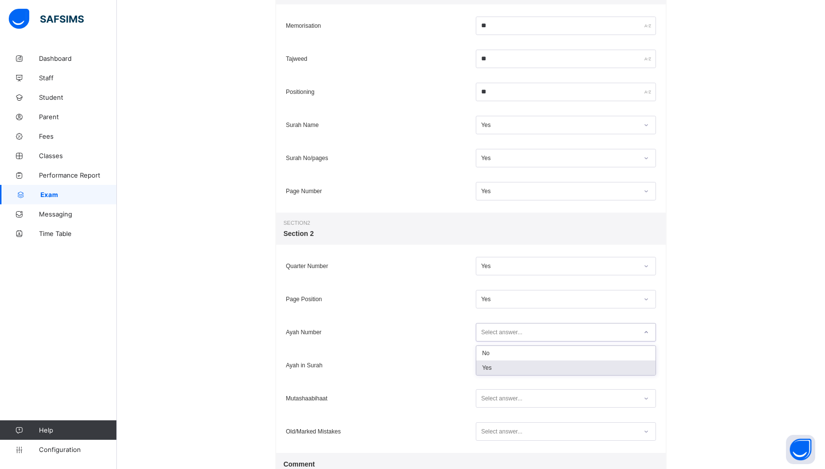
click at [494, 374] on div "Yes" at bounding box center [565, 368] width 179 height 15
click at [495, 365] on div "Select answer..." at bounding box center [501, 365] width 41 height 19
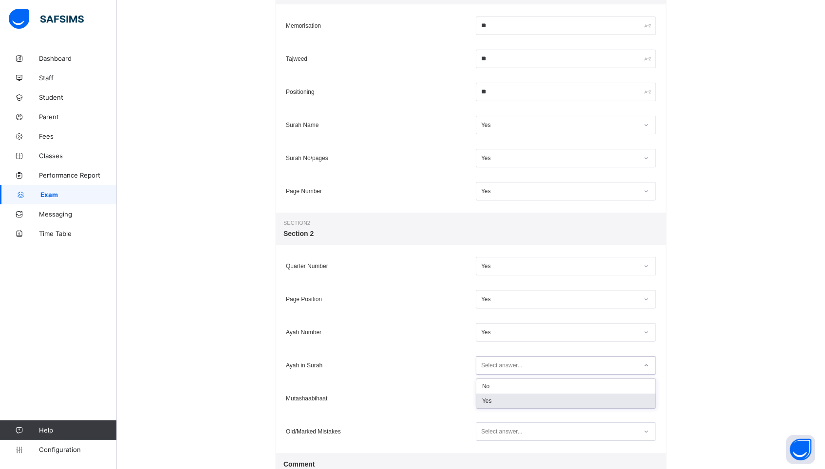
click at [495, 395] on div "Yes" at bounding box center [565, 401] width 179 height 15
click at [495, 395] on div "Select answer..." at bounding box center [501, 399] width 41 height 19
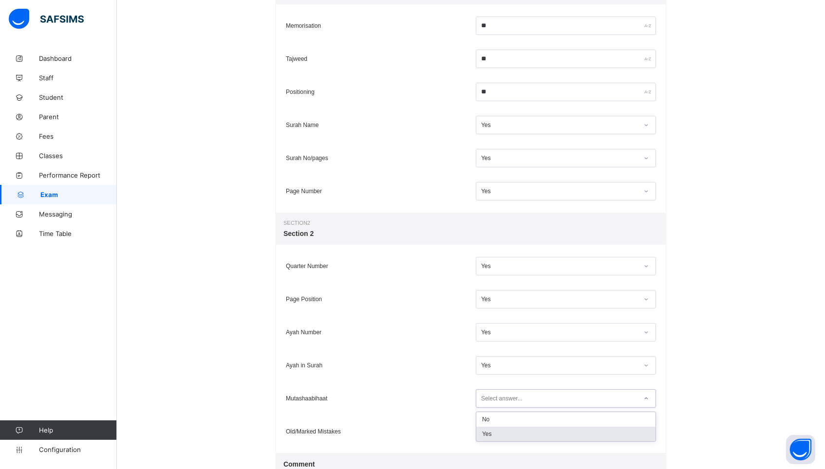
click at [495, 427] on div "Yes" at bounding box center [565, 434] width 179 height 15
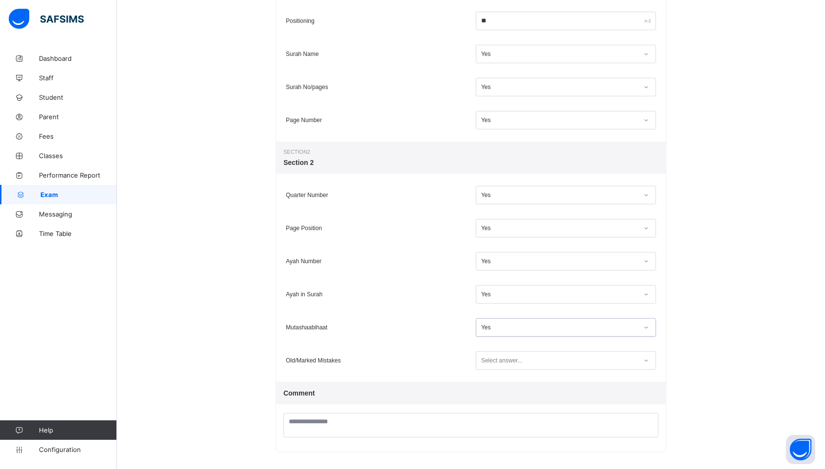
scroll to position [279, 0]
click at [492, 356] on div "Select answer..." at bounding box center [501, 361] width 41 height 19
click at [492, 396] on div "Yes" at bounding box center [565, 397] width 179 height 15
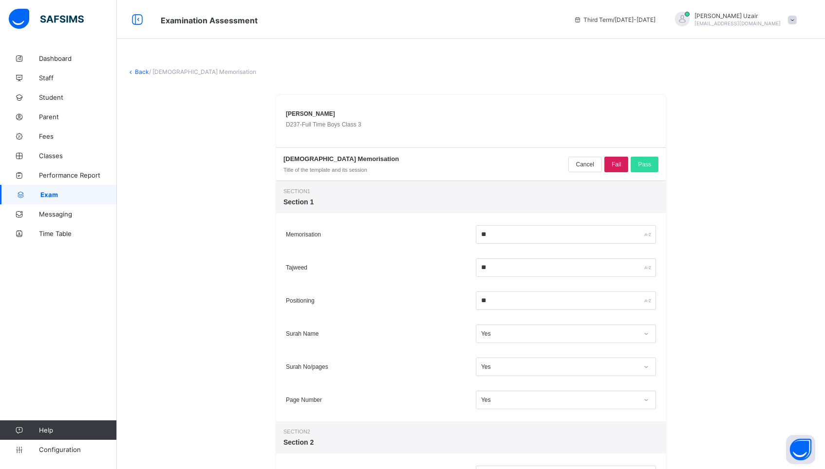
scroll to position [0, 0]
click at [645, 167] on span "Pass" at bounding box center [644, 164] width 13 height 7
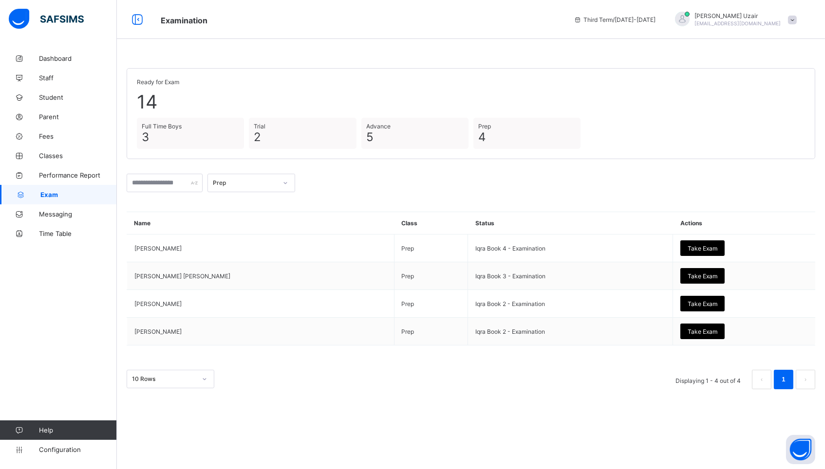
click at [292, 176] on div at bounding box center [285, 183] width 17 height 16
click at [261, 248] on div "Full Time Boys" at bounding box center [251, 249] width 87 height 15
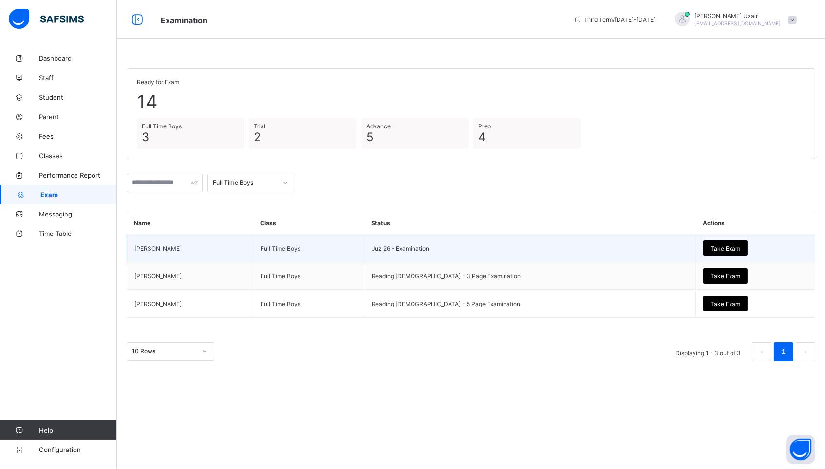
click at [700, 258] on td "Take Exam" at bounding box center [755, 249] width 120 height 28
